Goal: Learn about a topic

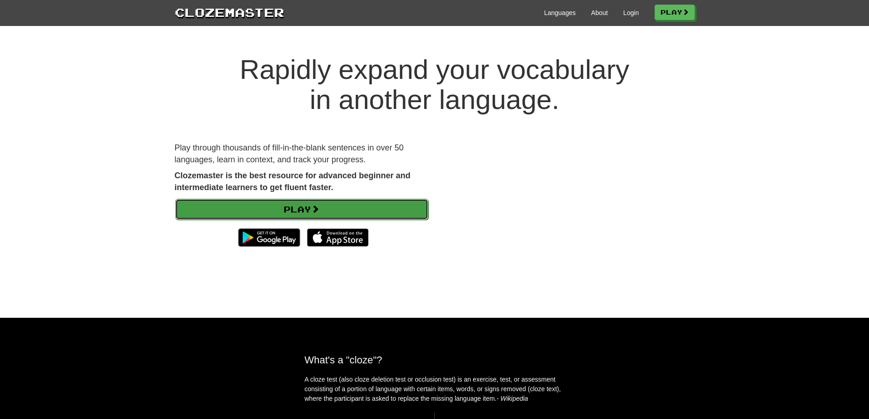
click at [338, 212] on link "Play" at bounding box center [301, 209] width 253 height 21
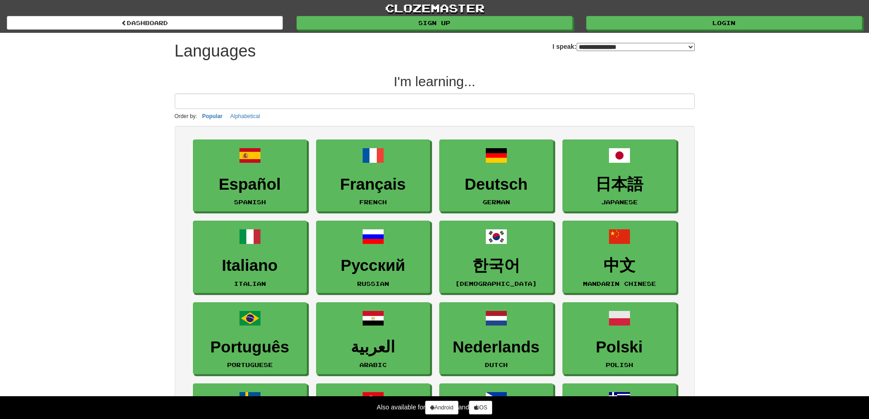
select select "*******"
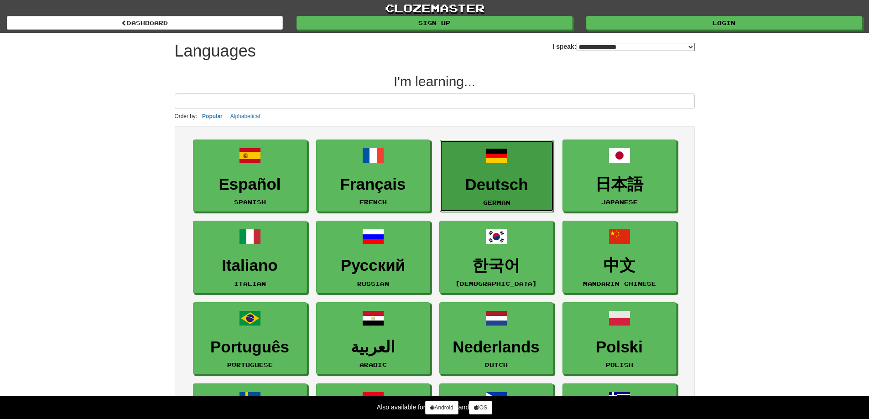
click at [466, 172] on link "Deutsch German" at bounding box center [497, 176] width 114 height 73
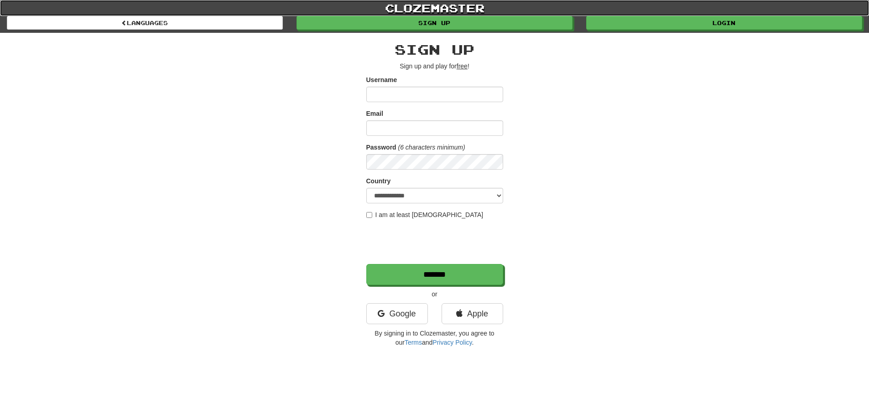
click at [421, 7] on link "clozemaster" at bounding box center [434, 8] width 869 height 16
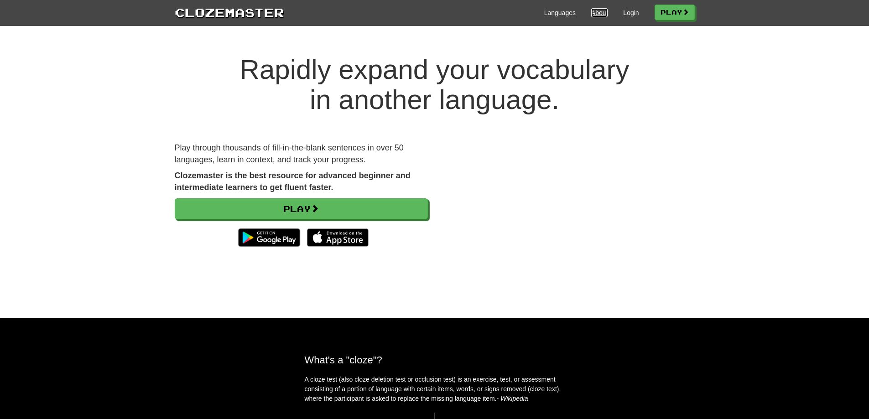
click at [592, 13] on link "About" at bounding box center [599, 12] width 17 height 9
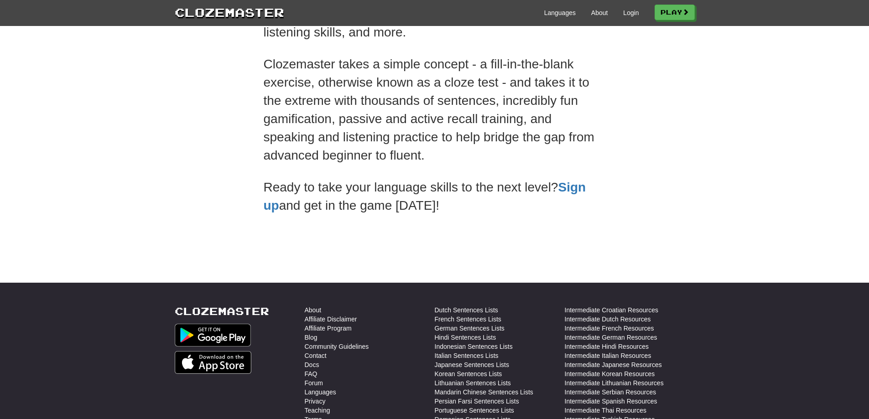
scroll to position [161, 0]
